Goal: Information Seeking & Learning: Learn about a topic

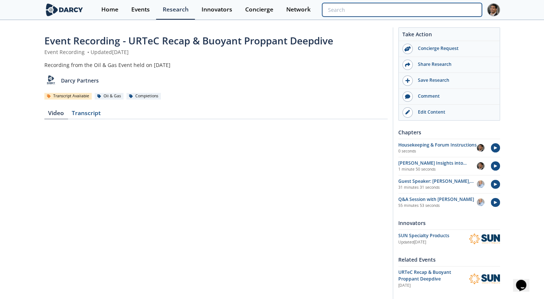
click at [438, 9] on input "search" at bounding box center [401, 10] width 159 height 14
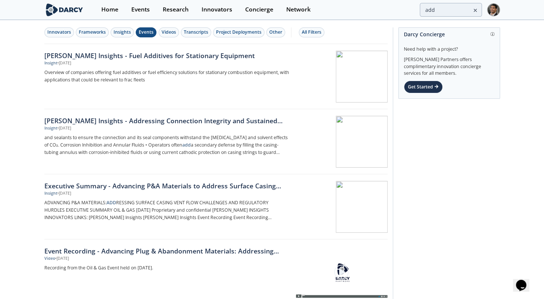
click at [144, 35] on div "Events" at bounding box center [146, 32] width 15 height 7
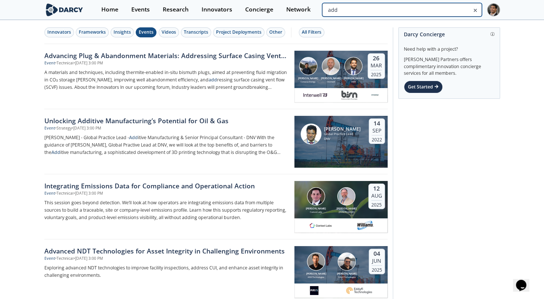
click at [440, 12] on input "add" at bounding box center [401, 10] width 159 height 14
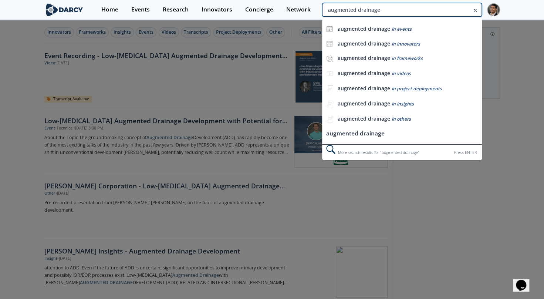
drag, startPoint x: 429, startPoint y: 10, endPoint x: 510, endPoint y: 8, distance: 80.7
click at [510, 8] on section "Home Events Research Innovators Concierge Network augmented drainage augmented …" at bounding box center [272, 10] width 544 height 20
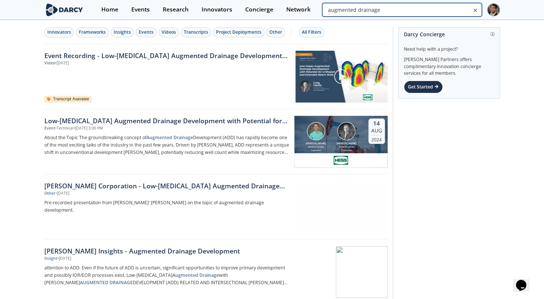
type input "a"
type input "u shaped"
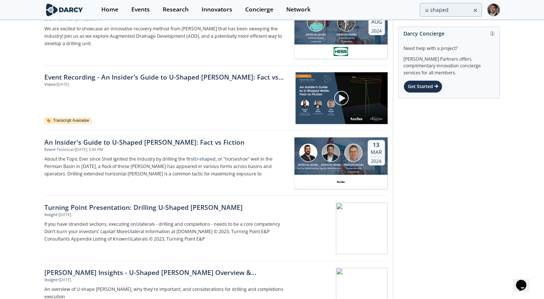
scroll to position [388, 0]
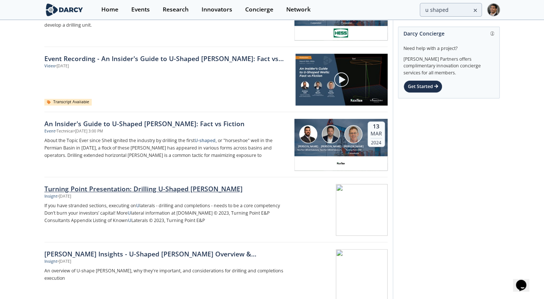
click at [303, 201] on div at bounding box center [341, 210] width 93 height 52
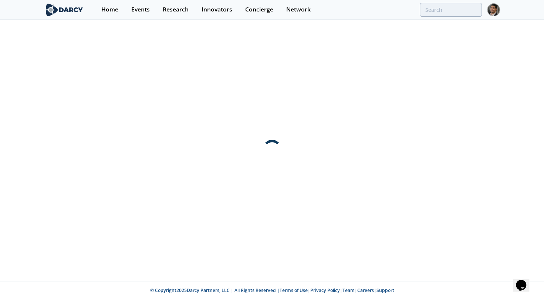
scroll to position [0, 0]
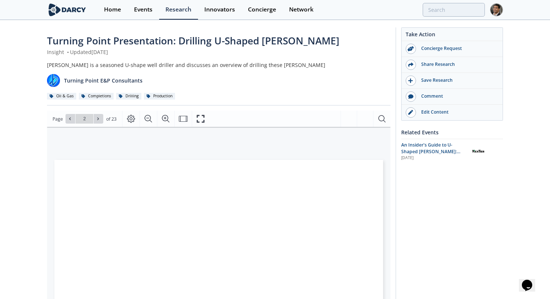
type input "3"
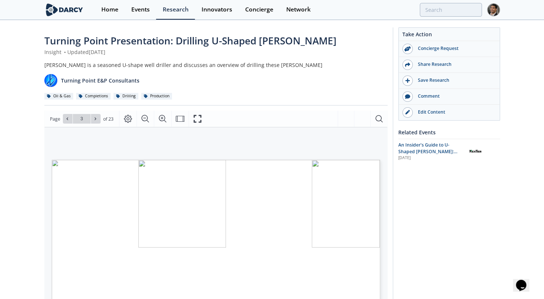
click at [253, 91] on div "[PERSON_NAME] is a seasoned U-shape well driller and discusses an overview of d…" at bounding box center [215, 80] width 343 height 39
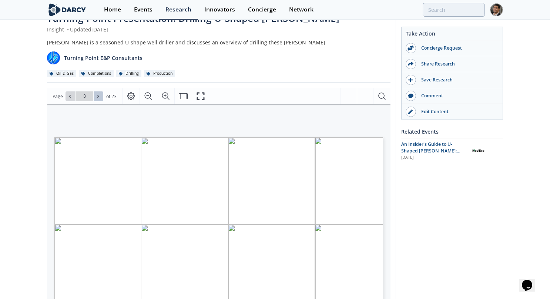
click at [96, 96] on icon at bounding box center [98, 96] width 4 height 4
type input "4"
click at [96, 95] on icon at bounding box center [98, 96] width 4 height 4
type input "5"
click at [92, 94] on input "5" at bounding box center [84, 96] width 18 height 10
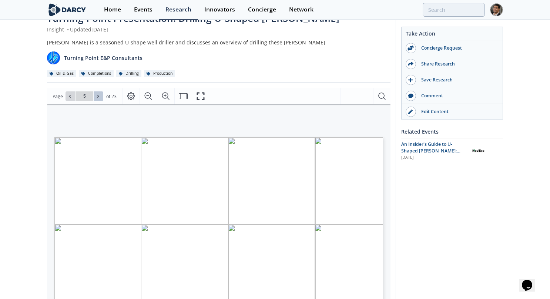
click at [100, 98] on span at bounding box center [98, 96] width 5 height 5
type input "6"
click at [100, 98] on span at bounding box center [98, 96] width 5 height 5
type input "7"
click at [100, 97] on span at bounding box center [98, 96] width 5 height 5
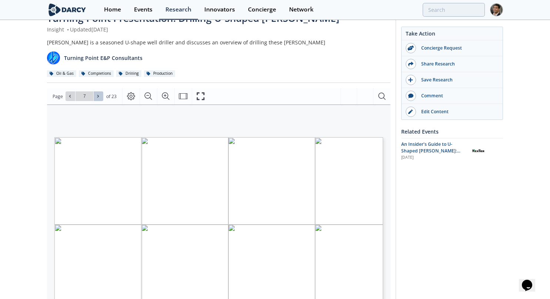
type input "8"
click at [100, 97] on span at bounding box center [98, 96] width 5 height 5
type input "9"
click at [100, 97] on span at bounding box center [98, 96] width 5 height 5
type input "10"
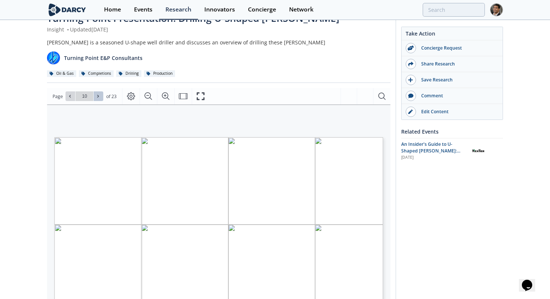
click at [100, 97] on span at bounding box center [98, 96] width 5 height 5
type input "11"
click at [100, 97] on span at bounding box center [98, 96] width 5 height 5
type input "12"
click at [100, 97] on span at bounding box center [98, 96] width 5 height 5
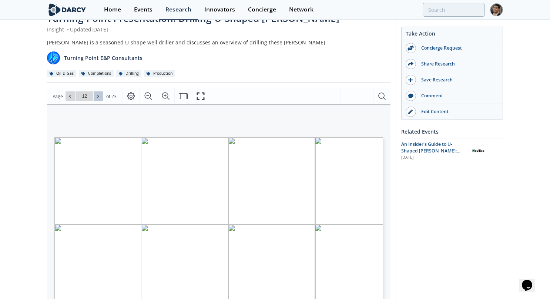
type input "13"
type input "14"
click at [98, 97] on icon at bounding box center [98, 96] width 4 height 4
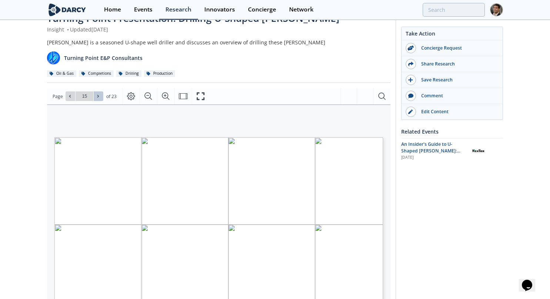
type input "16"
click at [96, 97] on icon at bounding box center [98, 96] width 4 height 4
type input "17"
click at [94, 94] on button at bounding box center [99, 96] width 10 height 10
type input "18"
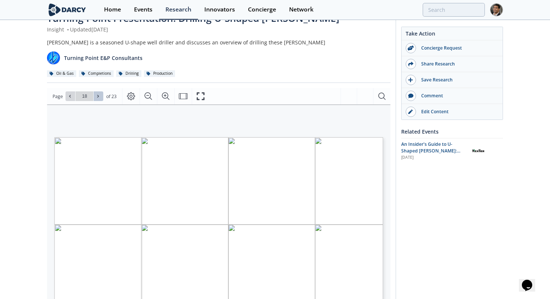
click at [94, 94] on button at bounding box center [99, 96] width 10 height 10
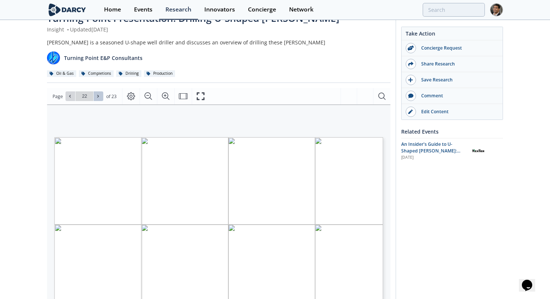
type input "23"
click at [94, 94] on div "Go to Page 23" at bounding box center [84, 96] width 38 height 10
